Goal: Task Accomplishment & Management: Manage account settings

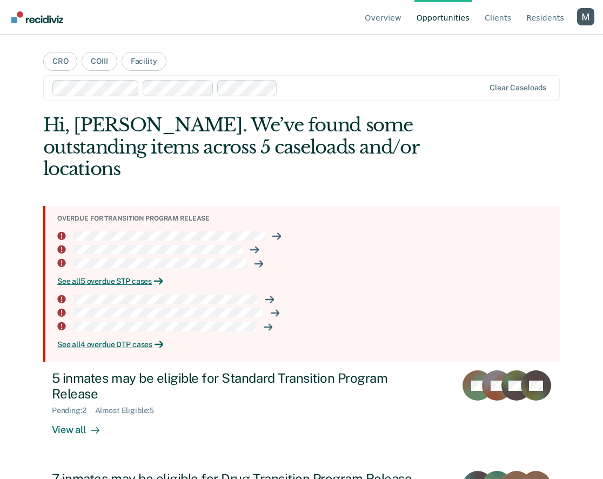
click at [586, 13] on div "Profile dropdown button" at bounding box center [585, 16] width 17 height 17
click at [528, 46] on link "Profile" at bounding box center [542, 50] width 70 height 9
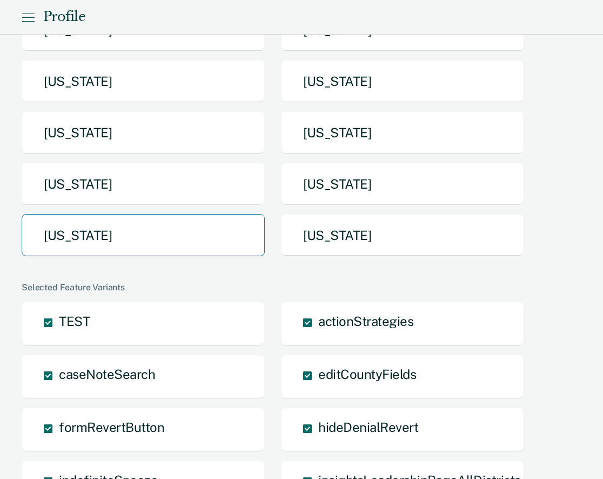
scroll to position [267, 0]
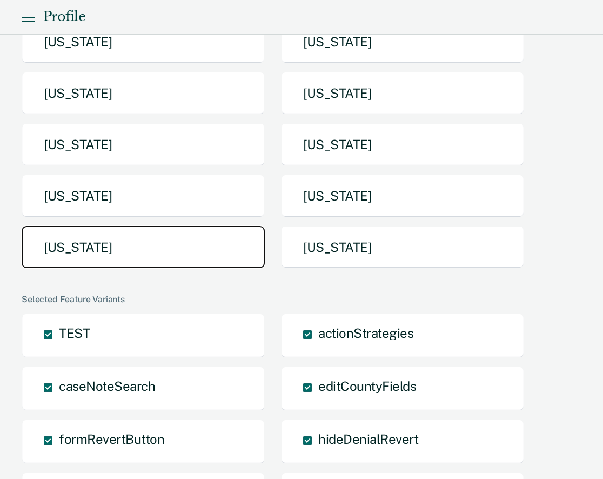
click at [195, 254] on button "[US_STATE]" at bounding box center [143, 247] width 243 height 43
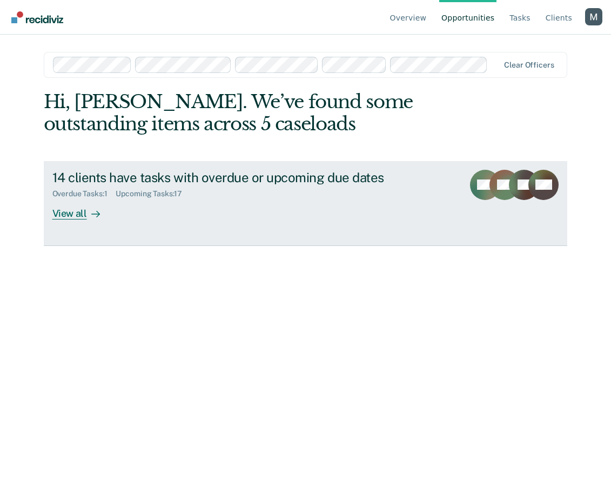
click at [280, 216] on div "14 clients have tasks with overdue or upcoming due dates Overdue Tasks : 1 Upco…" at bounding box center [254, 195] width 405 height 50
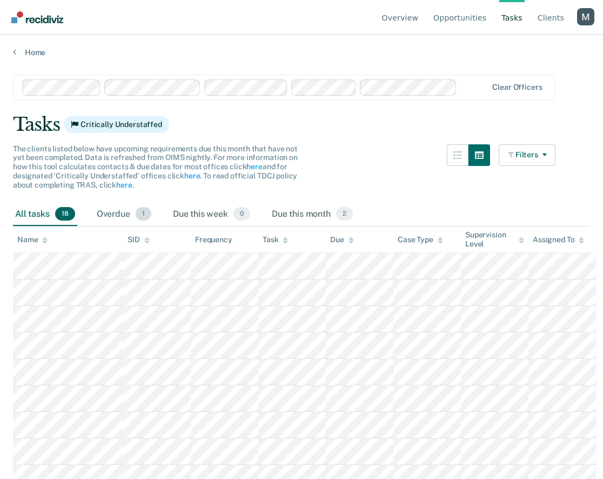
click at [129, 216] on div "Overdue 1" at bounding box center [124, 215] width 59 height 24
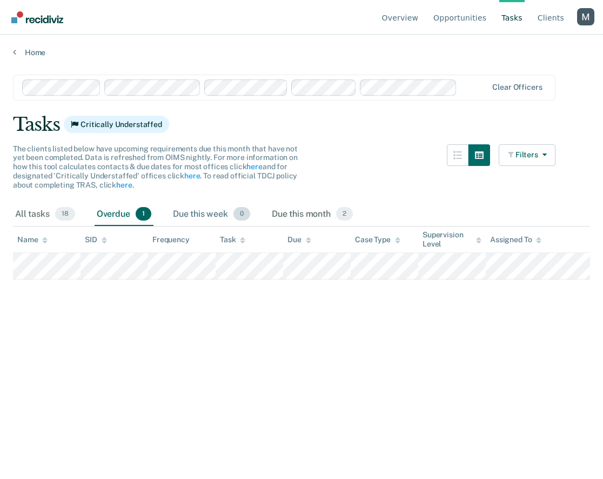
click at [194, 216] on div "Due this week 0" at bounding box center [212, 215] width 82 height 24
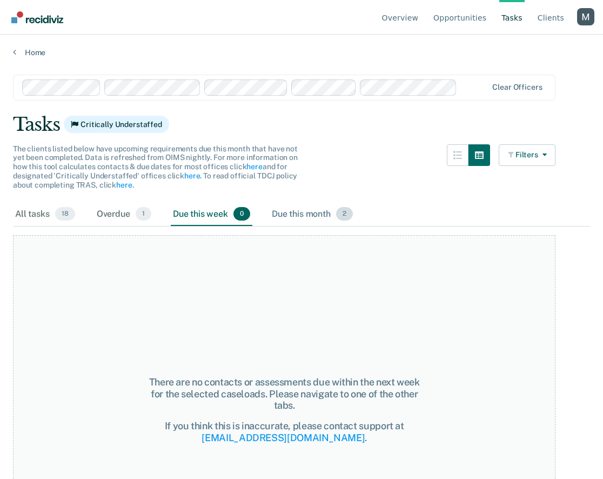
click at [307, 214] on div "Due this month 2" at bounding box center [312, 215] width 85 height 24
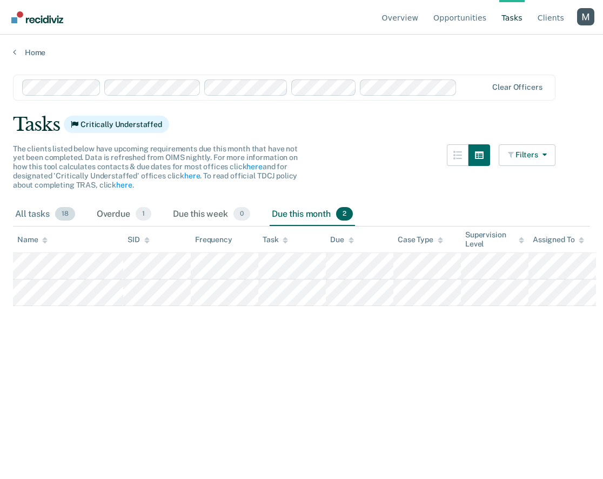
click at [66, 217] on span "18" at bounding box center [65, 214] width 20 height 14
